Goal: Check status

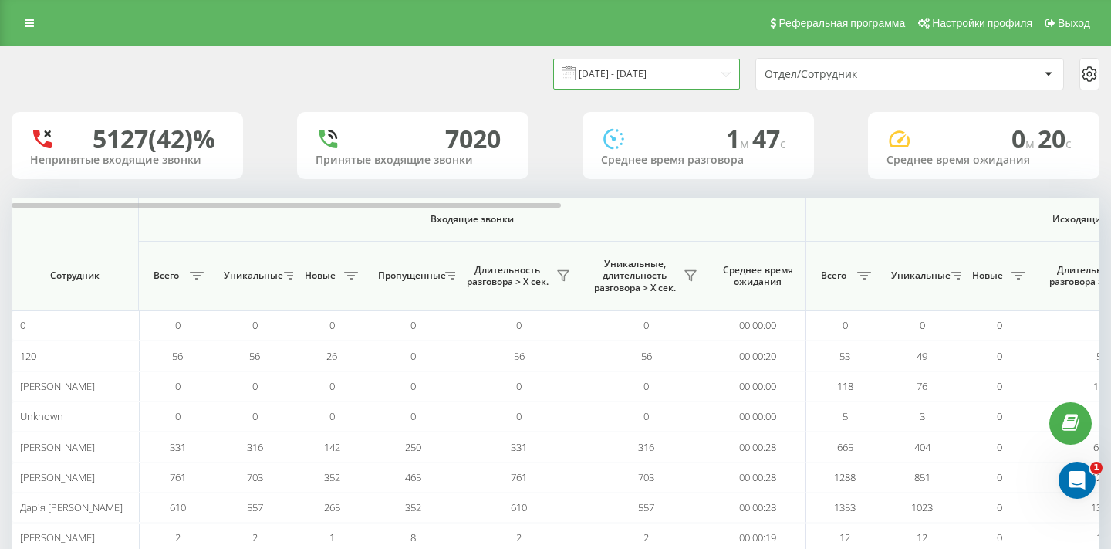
click at [717, 75] on input "[DATE] - [DATE]" at bounding box center [646, 74] width 187 height 30
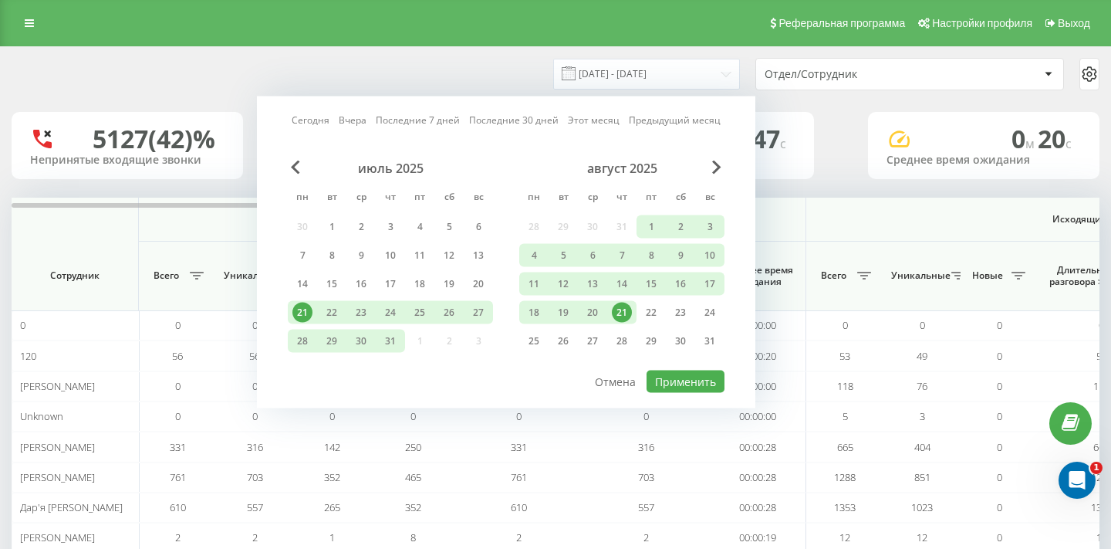
click at [626, 315] on div "21" at bounding box center [622, 312] width 20 height 20
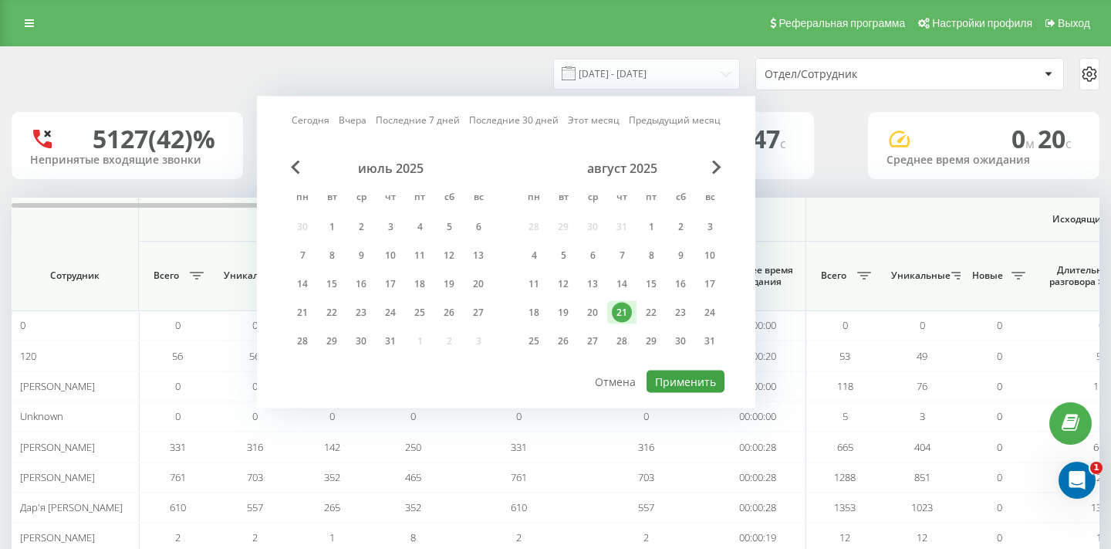
click at [677, 370] on div "Сегодня Вчера Последние 7 дней Последние 30 дней Этот месяц Предыдущий месяц ию…" at bounding box center [506, 252] width 498 height 312
click at [687, 390] on button "Применить" at bounding box center [686, 381] width 78 height 22
type input "21.08.2025 - 21.08.2025"
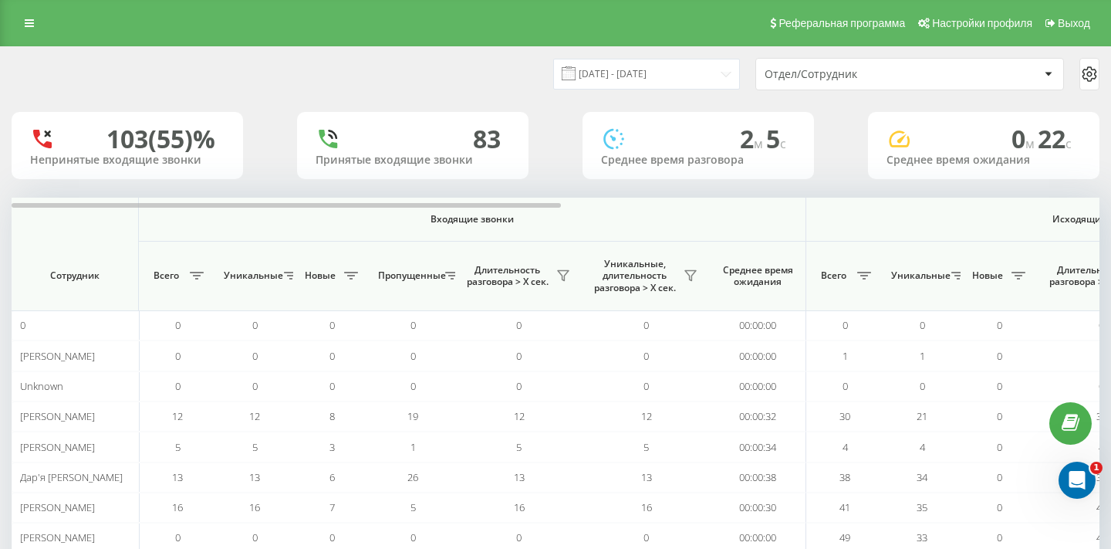
click at [829, 79] on div "Отдел/Сотрудник" at bounding box center [857, 74] width 184 height 13
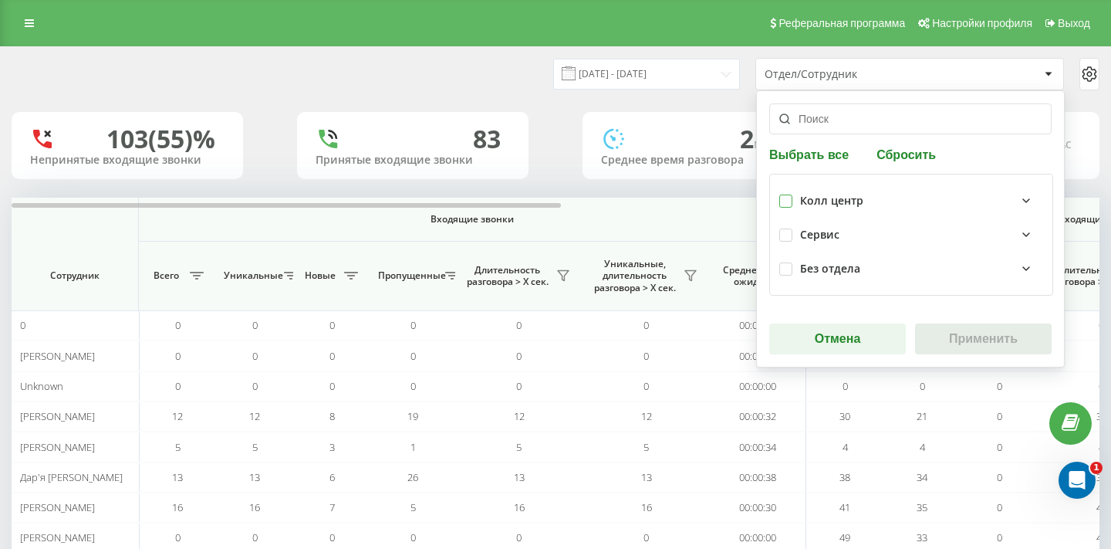
click at [784, 194] on label at bounding box center [785, 194] width 13 height 0
checkbox input "true"
click at [988, 333] on button "Применить" at bounding box center [983, 338] width 137 height 31
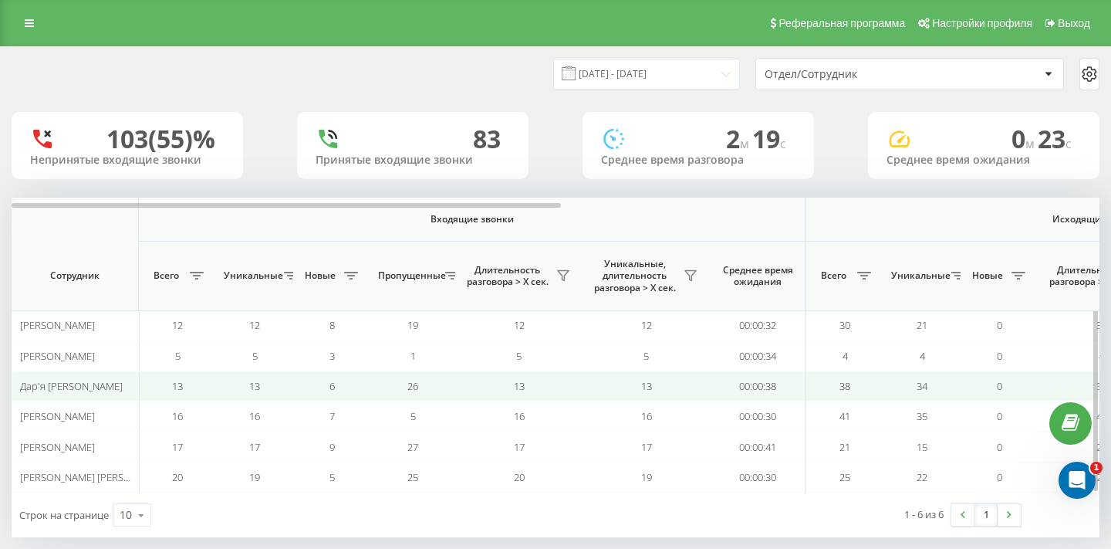
scroll to position [19, 0]
